Goal: Find specific fact: Find specific page/section

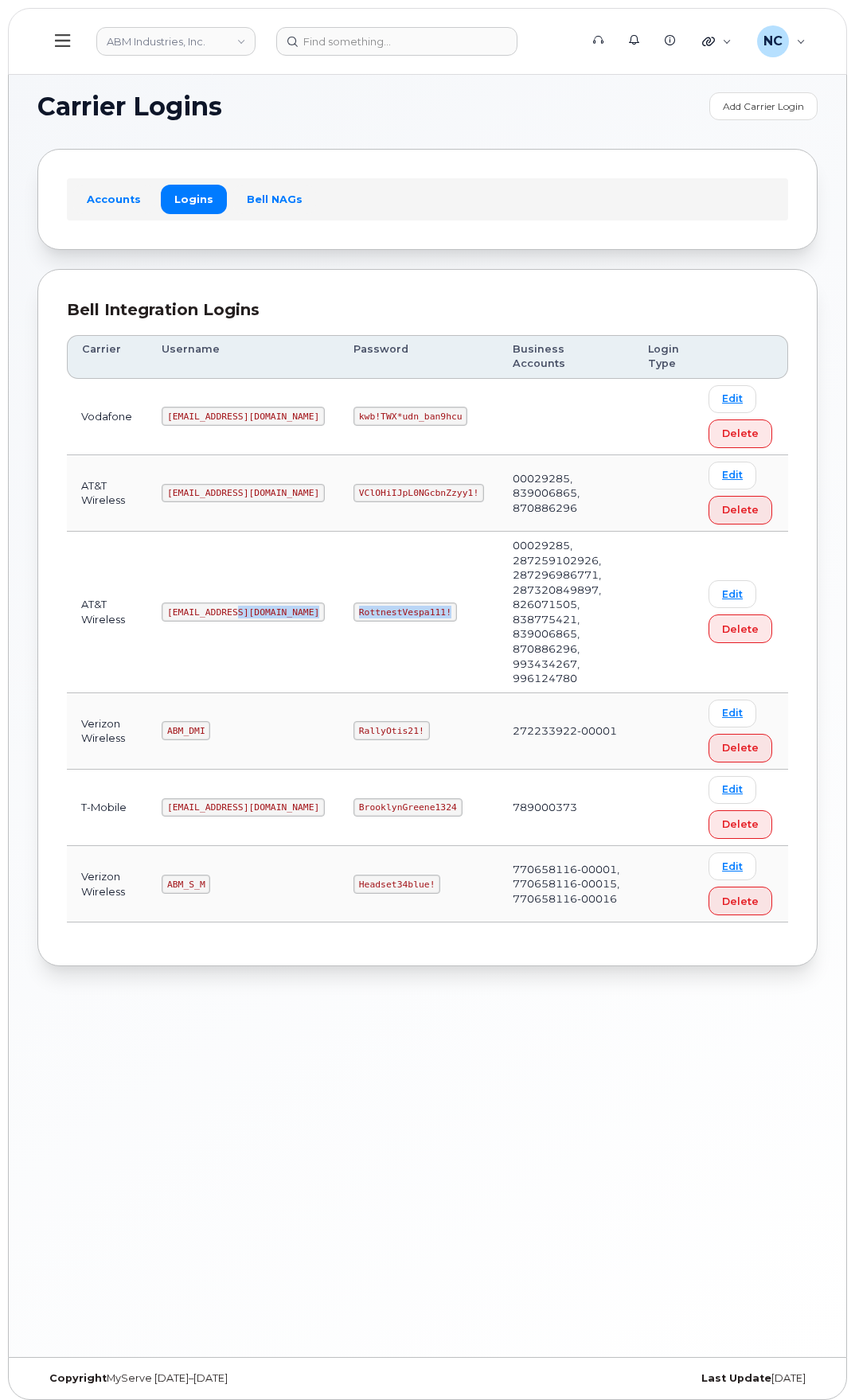
drag, startPoint x: 390, startPoint y: 579, endPoint x: 266, endPoint y: 572, distance: 124.2
click at [266, 572] on tr "AT&T Wireless abm@dminc.com RottnestVespa111! 00029285, 287259102926, 287296986…" at bounding box center [428, 613] width 721 height 162
copy tr "RottnestVespa111!"
